Goal: Transaction & Acquisition: Purchase product/service

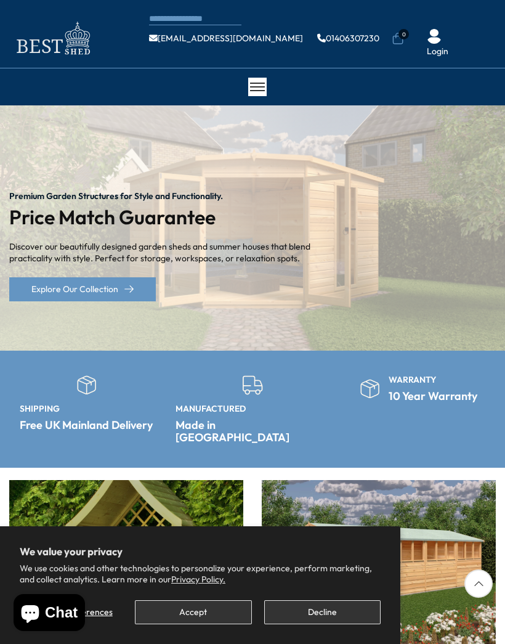
click at [332, 616] on button "Decline" at bounding box center [322, 612] width 116 height 24
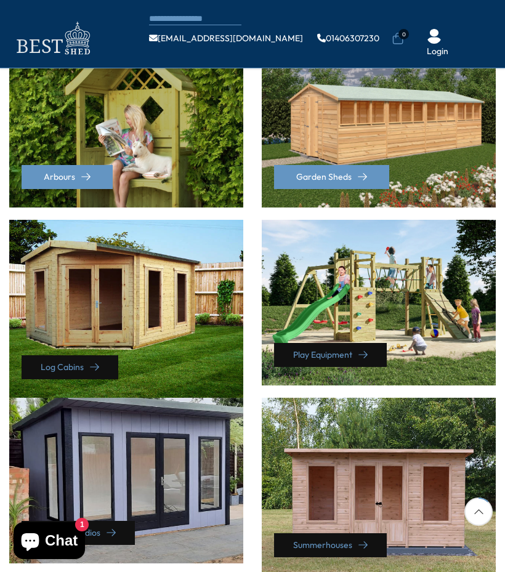
scroll to position [367, 0]
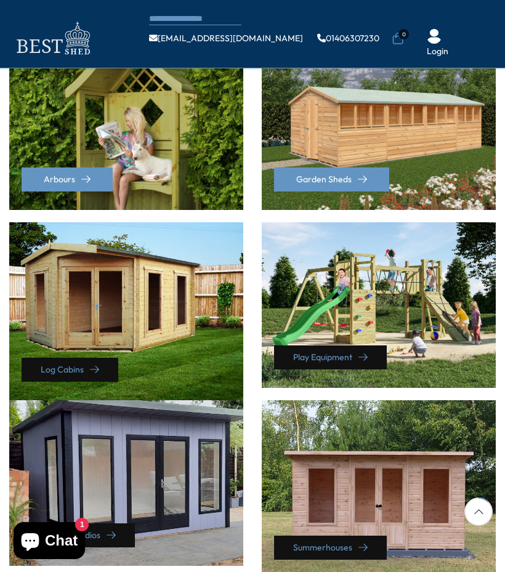
click at [132, 291] on div "Log Cabins" at bounding box center [126, 311] width 234 height 178
click at [100, 358] on link "Log Cabins" at bounding box center [70, 370] width 97 height 24
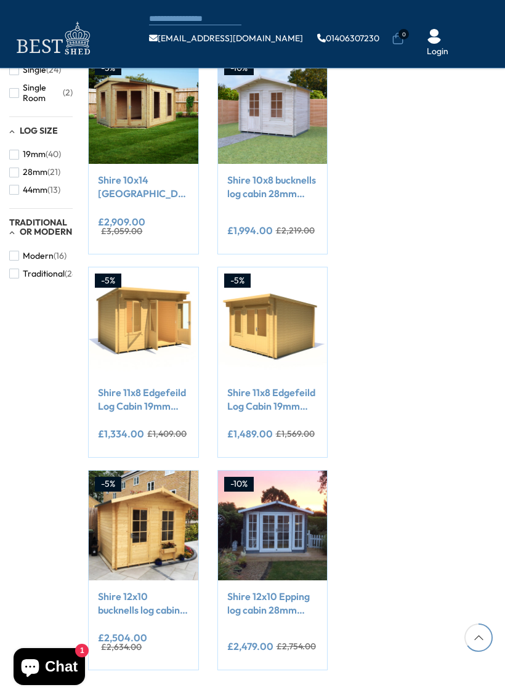
scroll to position [803, 0]
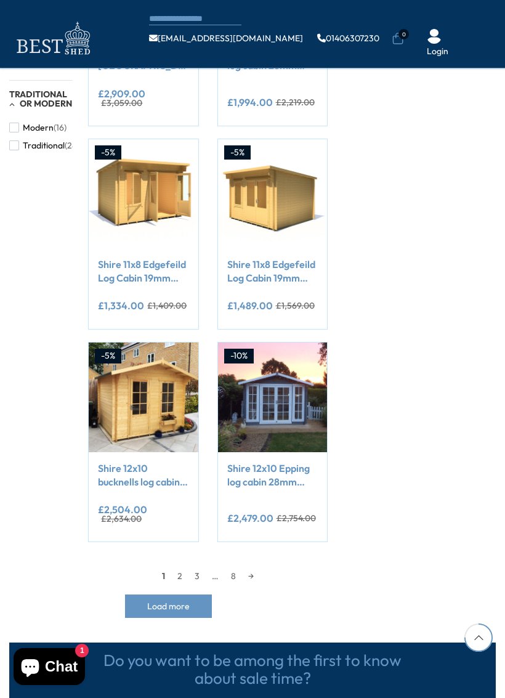
click at [256, 567] on link "→" at bounding box center [251, 576] width 18 height 18
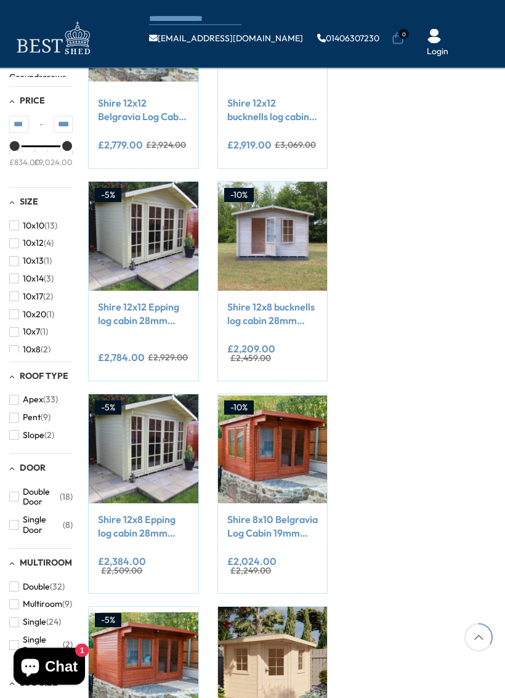
scroll to position [153, 0]
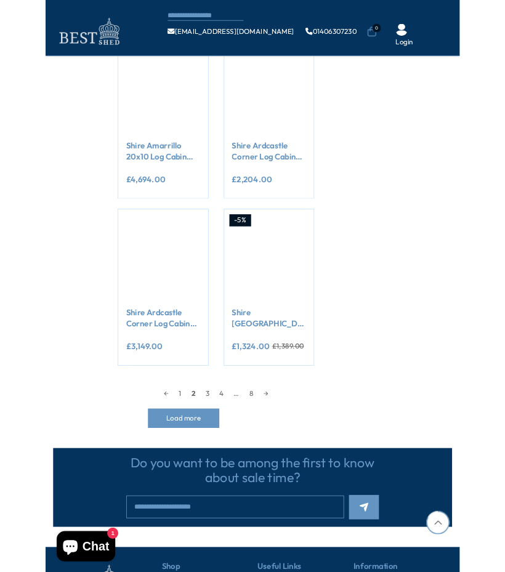
scroll to position [1015, 0]
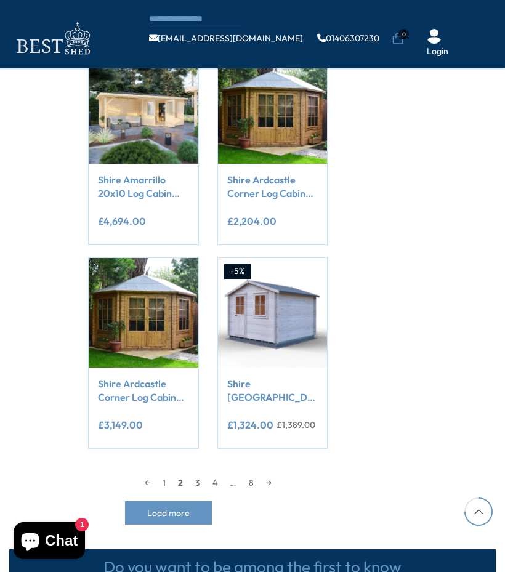
click at [165, 474] on link "1" at bounding box center [163, 483] width 15 height 18
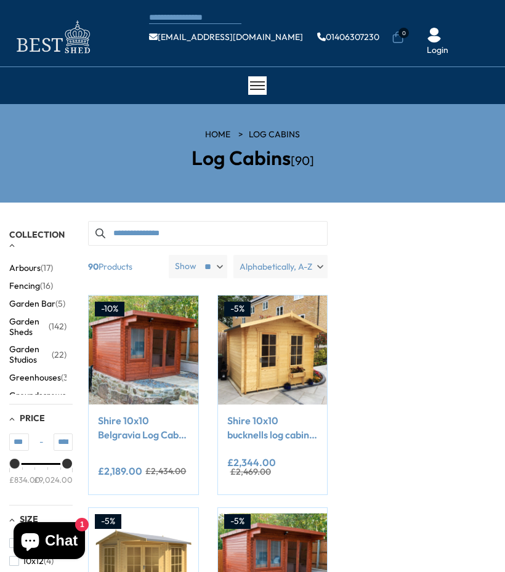
scroll to position [1, 0]
